Goal: Check status: Check status

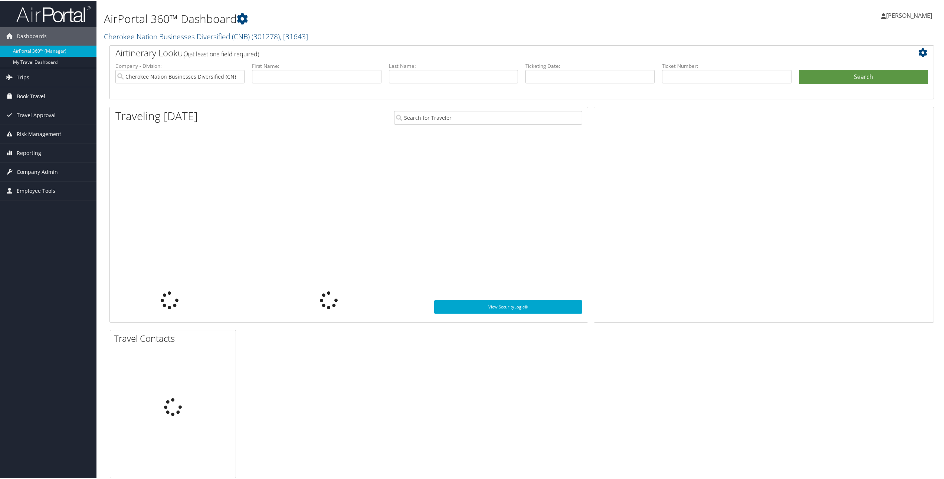
click at [696, 66] on label "Ticket Number:" at bounding box center [726, 65] width 129 height 7
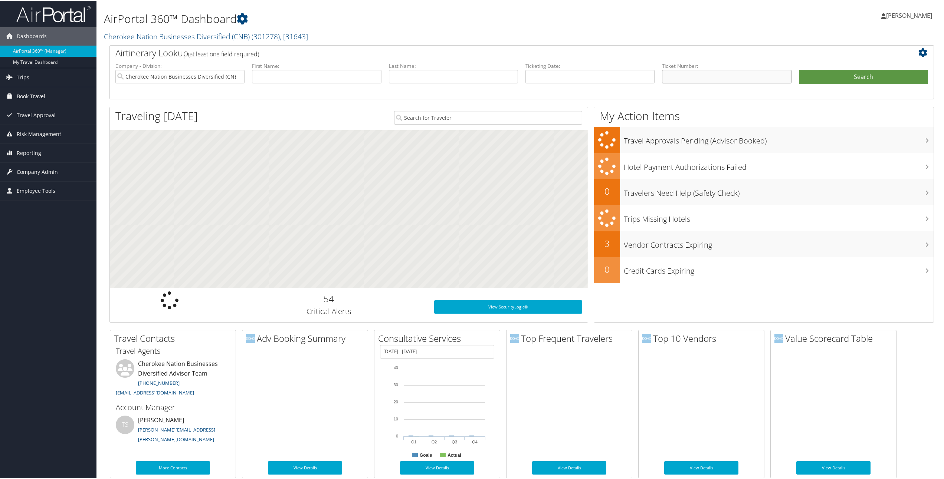
click at [704, 72] on input "text" at bounding box center [726, 76] width 129 height 14
paste input "89008975417423"
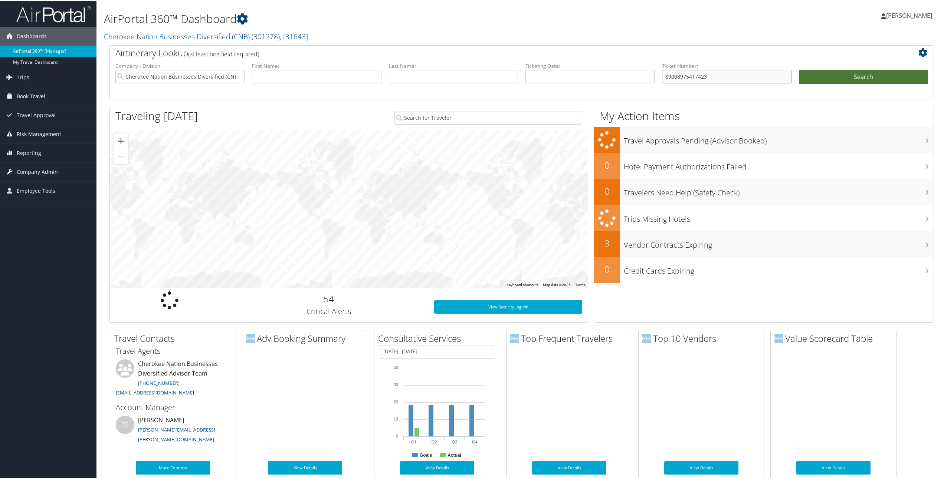
type input "89008975417423"
click at [815, 70] on button "Search" at bounding box center [863, 76] width 129 height 15
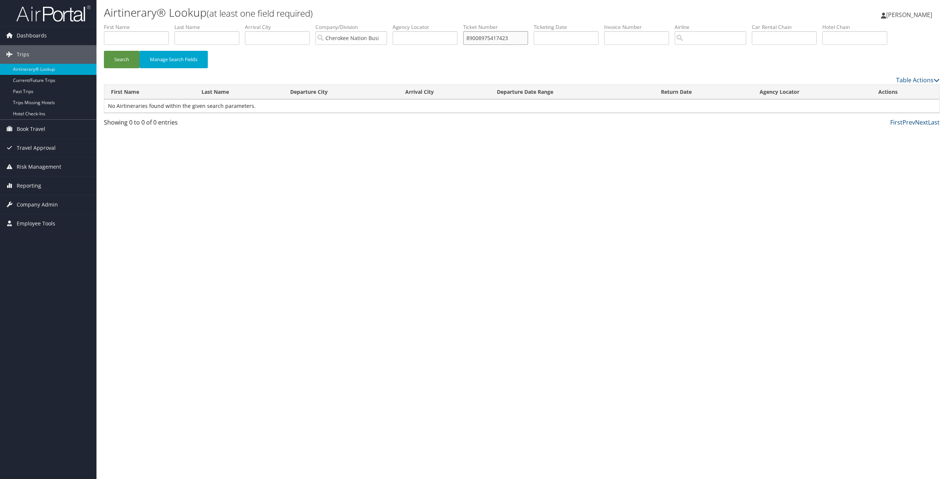
click at [520, 39] on input "89008975417423" at bounding box center [495, 38] width 65 height 14
type input "8900897541742"
click at [104, 51] on button "Search" at bounding box center [122, 59] width 36 height 17
click at [883, 107] on link "View" at bounding box center [880, 105] width 11 height 7
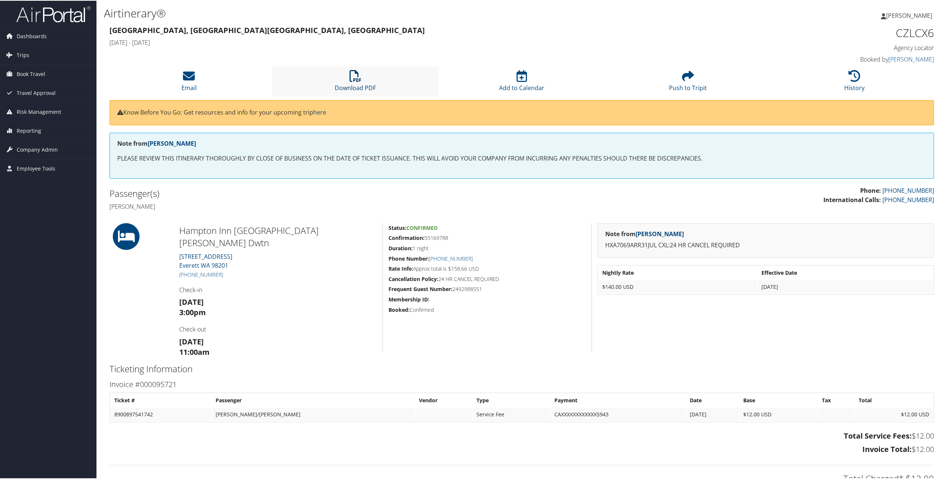
click at [350, 76] on icon at bounding box center [355, 75] width 12 height 12
